Goal: Task Accomplishment & Management: Use online tool/utility

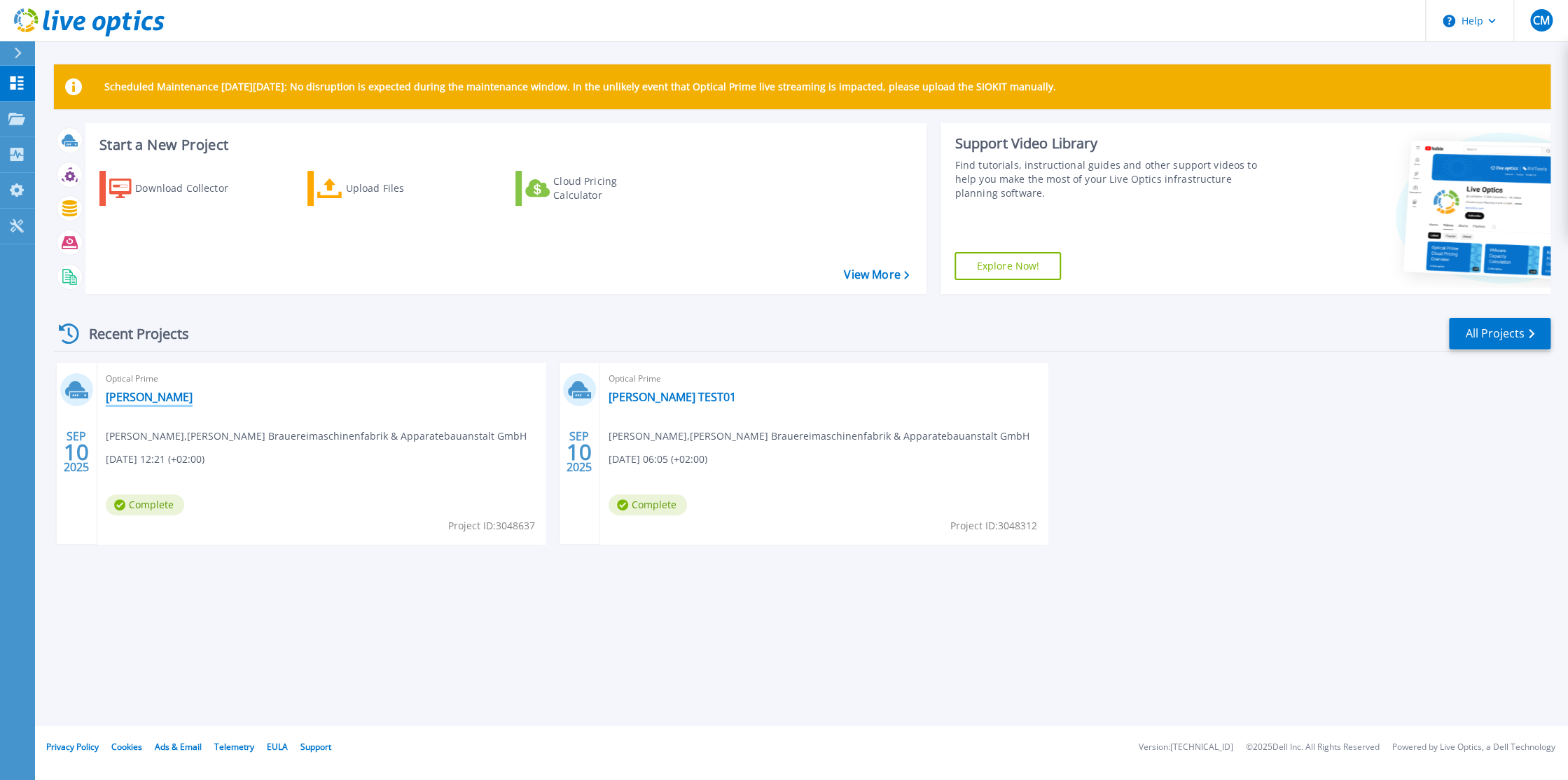
click at [138, 398] on link "[PERSON_NAME]" at bounding box center [148, 397] width 87 height 14
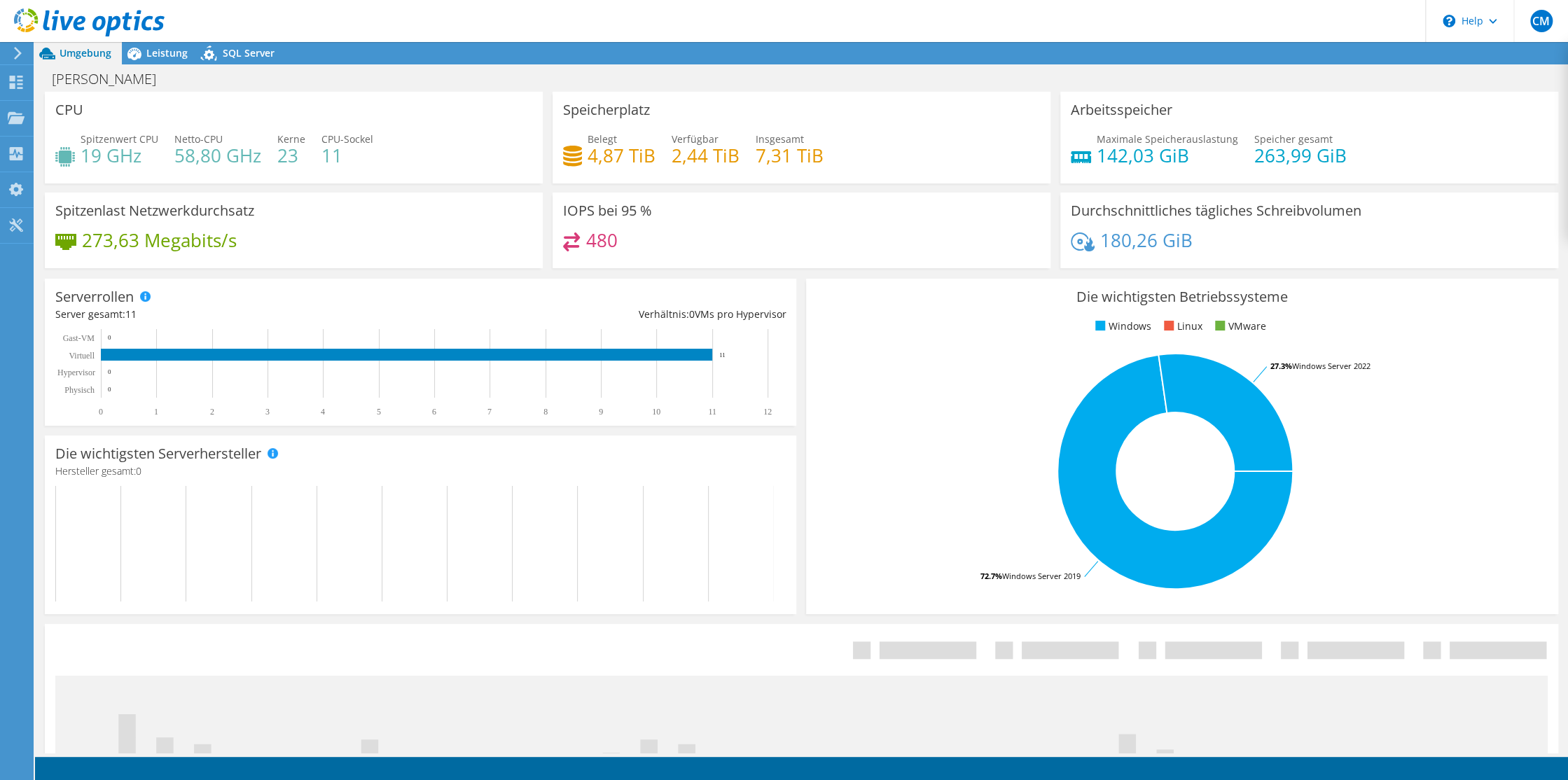
click at [78, 52] on span "Umgebung" at bounding box center [85, 53] width 52 height 13
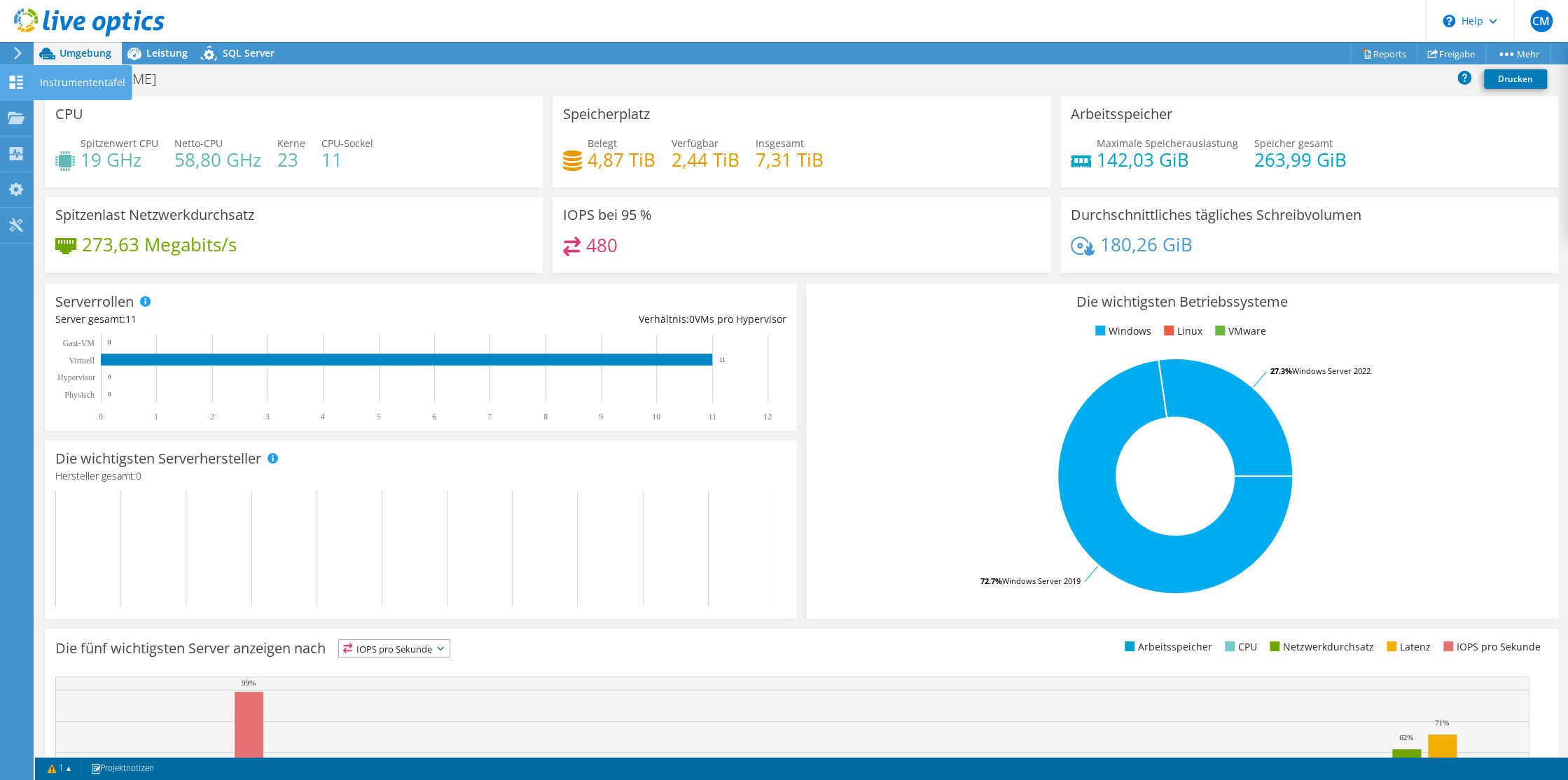
click at [14, 76] on use at bounding box center [16, 82] width 13 height 13
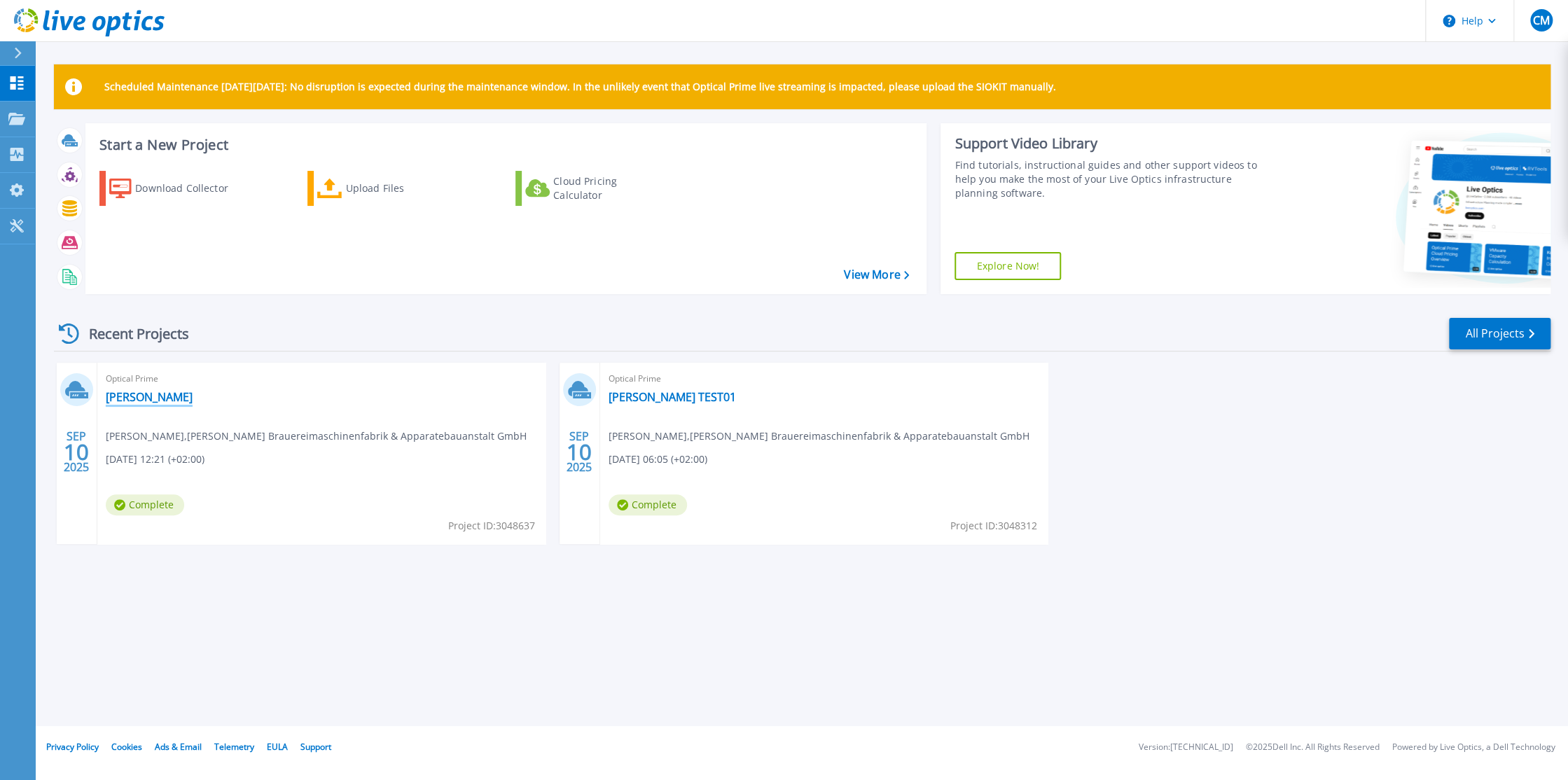
click at [132, 394] on link "[PERSON_NAME]" at bounding box center [148, 397] width 87 height 14
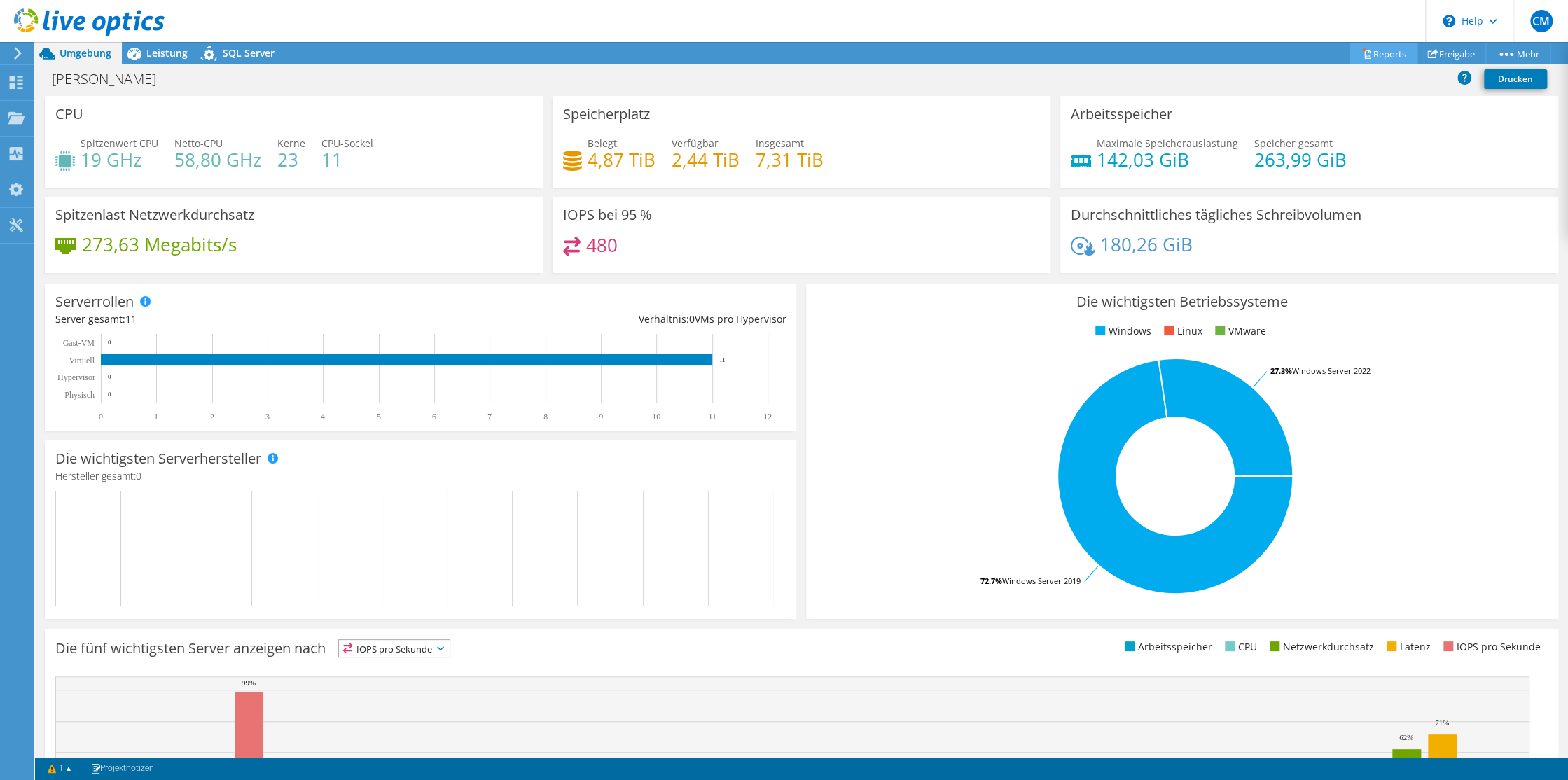
click at [1376, 56] on link "Reports" at bounding box center [1384, 54] width 68 height 21
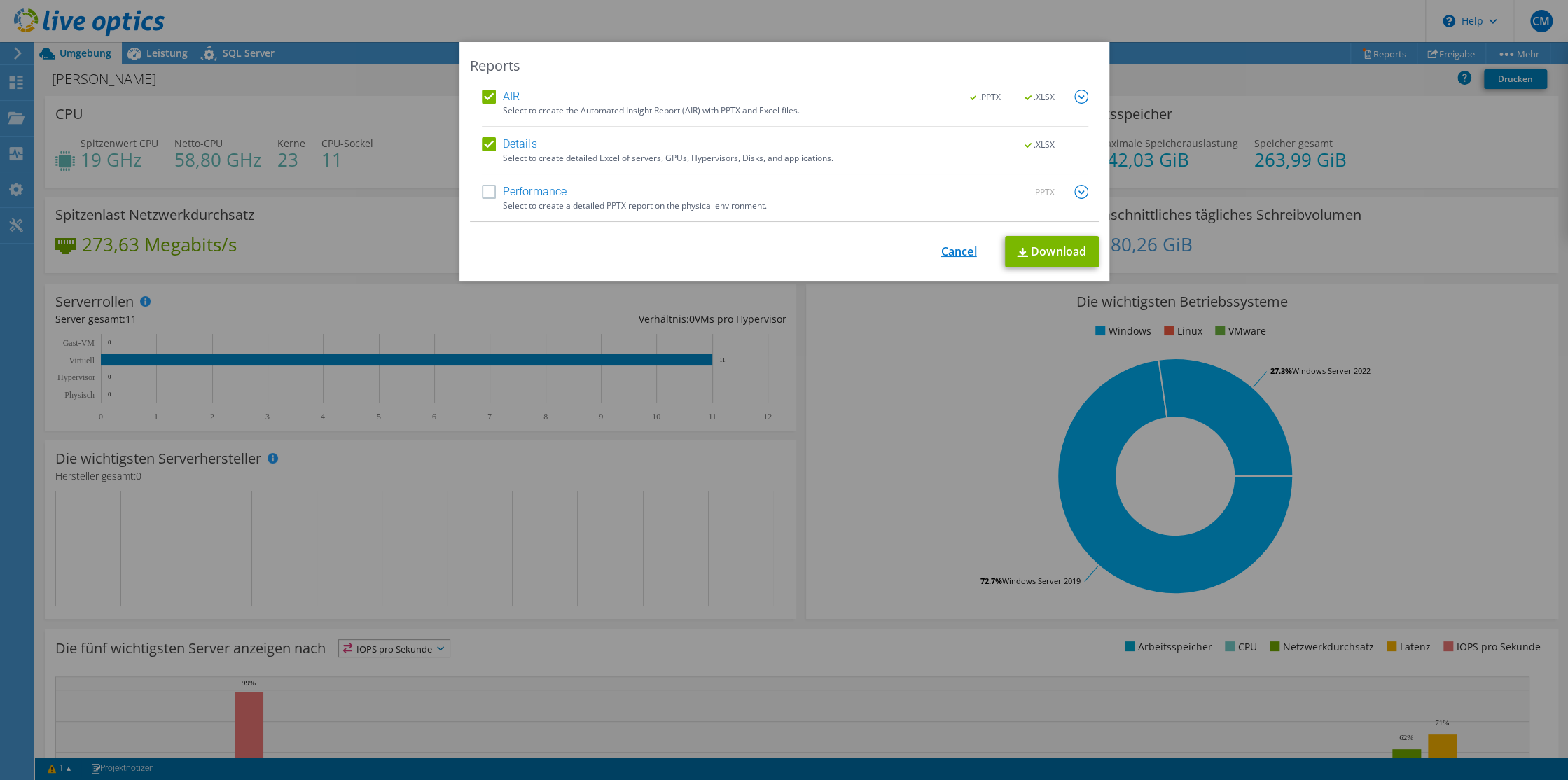
click at [945, 247] on link "Cancel" at bounding box center [959, 251] width 35 height 13
